Goal: Information Seeking & Learning: Learn about a topic

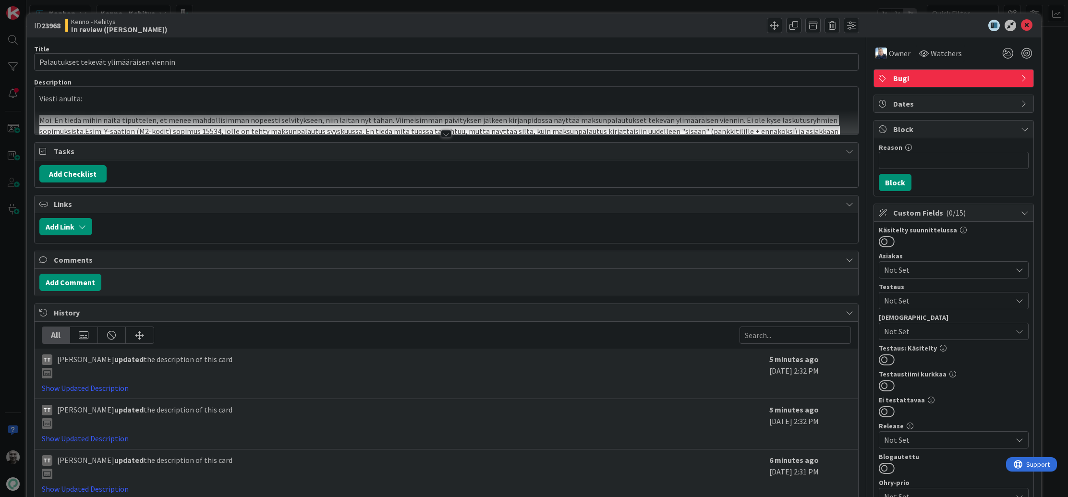
click at [447, 135] on div at bounding box center [446, 134] width 11 height 8
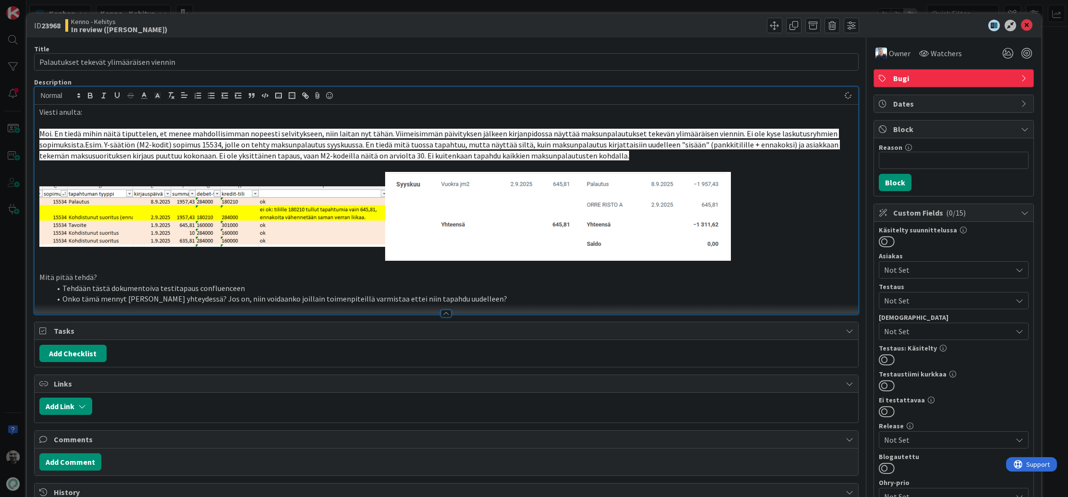
click at [148, 301] on li "Onko tämä mennyt rikki jonkun korjauksen yhteydessä? Jos on, niin voidaanko joi…" at bounding box center [452, 298] width 803 height 11
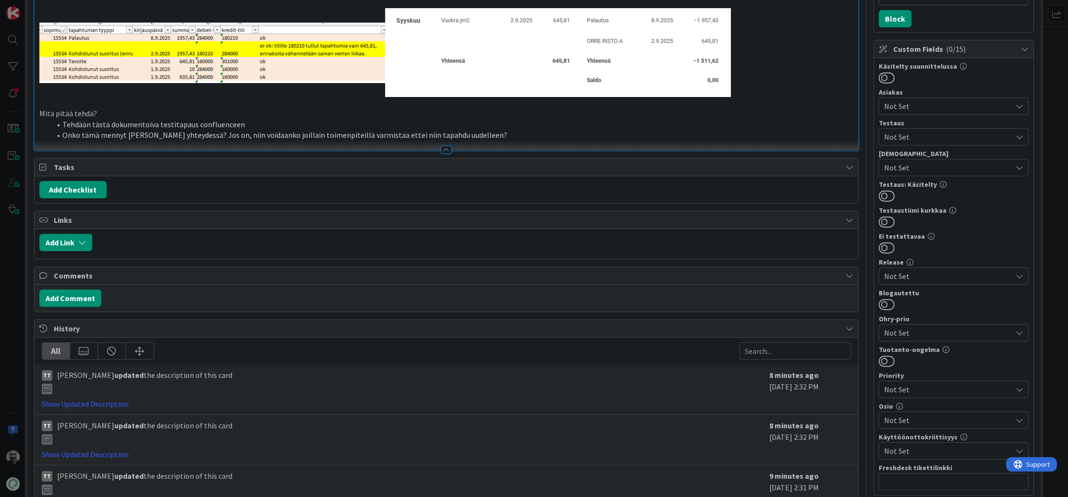
scroll to position [75, 0]
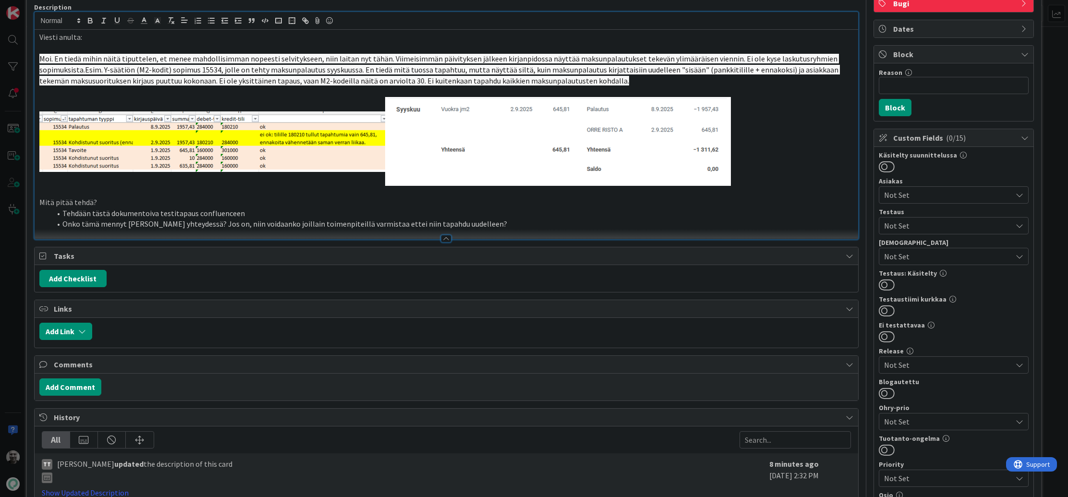
click at [218, 222] on li "Onko tämä mennyt rikki jonkun korjauksen yhteydessä? Jos on, niin voidaanko joi…" at bounding box center [452, 223] width 803 height 11
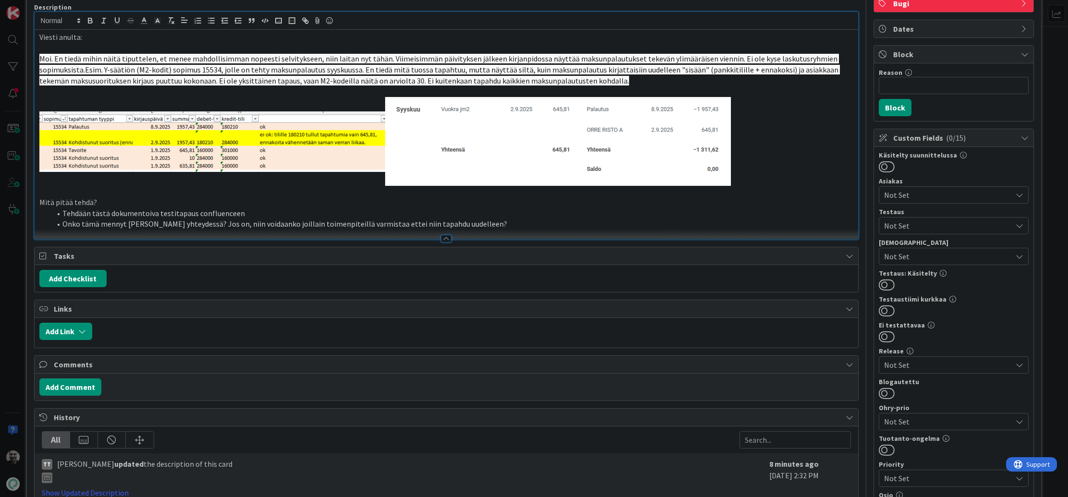
click at [218, 222] on li "Onko tämä mennyt rikki jonkun korjauksen yhteydessä? Jos on, niin voidaanko joi…" at bounding box center [452, 223] width 803 height 11
click at [214, 220] on li "Onko tämä mennyt rikki jonkun korjauksen yhteydessä? Jos on, niin voidaanko joi…" at bounding box center [452, 223] width 803 height 11
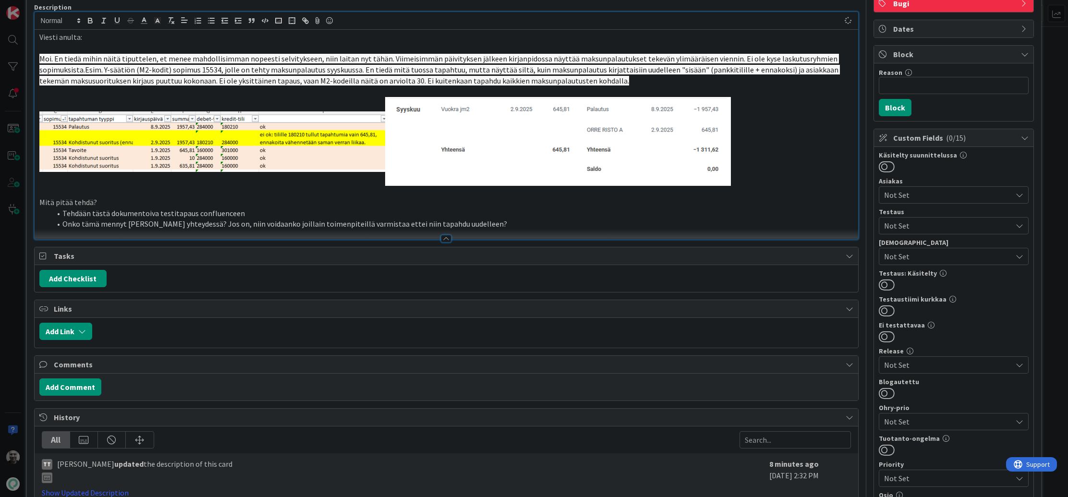
scroll to position [0, 0]
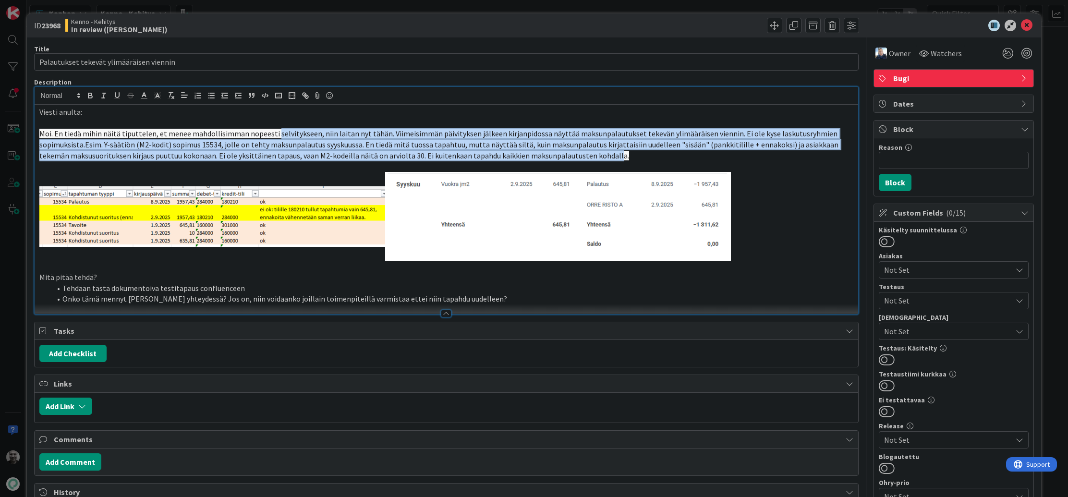
drag, startPoint x: 272, startPoint y: 130, endPoint x: 580, endPoint y: 160, distance: 309.2
click at [580, 160] on p "Moi. En tiedä mihin näitä tiputtelen, et menee mahdollisimman nopeesti selvityk…" at bounding box center [446, 144] width 814 height 33
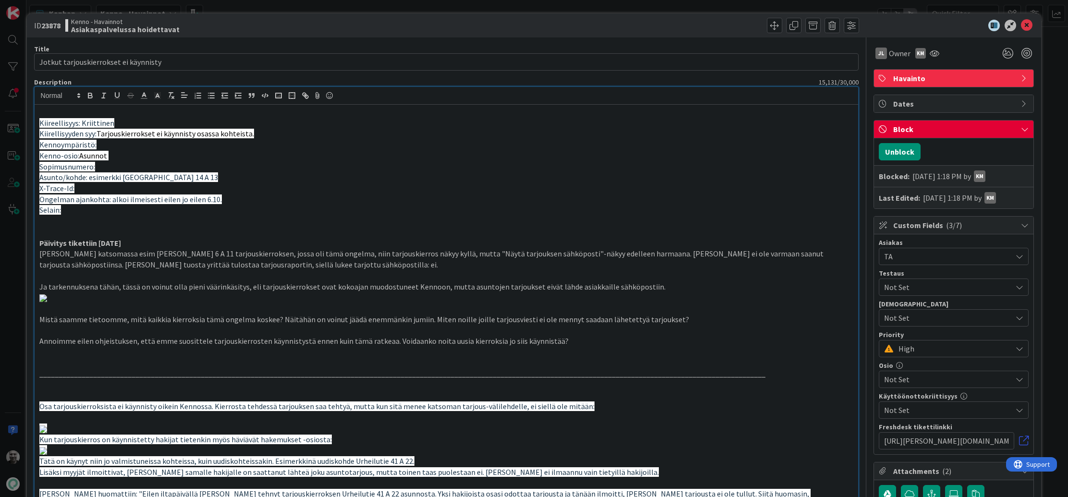
scroll to position [178, 0]
click at [188, 199] on span "Ongelman ajankohta: alkoi ilmeisesti eilen jo eilen 6.10." at bounding box center [130, 199] width 182 height 10
